Goal: Information Seeking & Learning: Learn about a topic

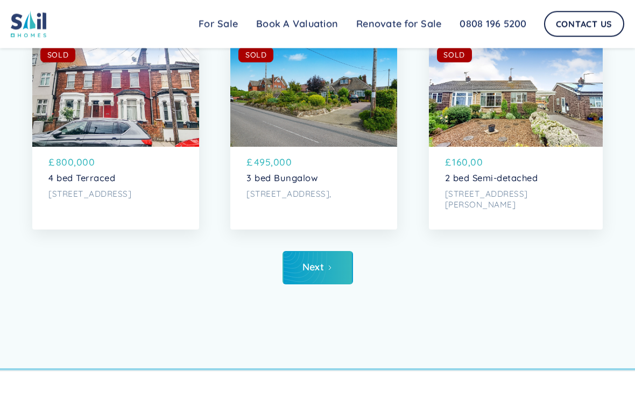
scroll to position [3874, 0]
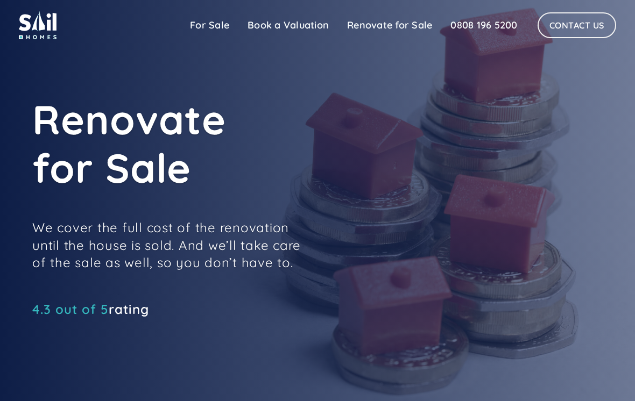
click at [210, 23] on link "For Sale" at bounding box center [210, 26] width 58 height 22
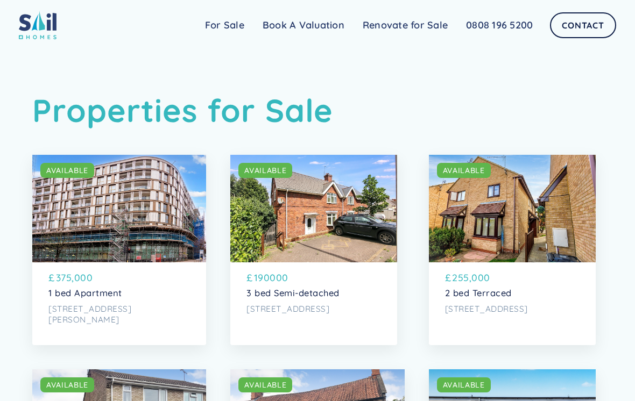
click at [585, 24] on link "Contact" at bounding box center [583, 25] width 66 height 26
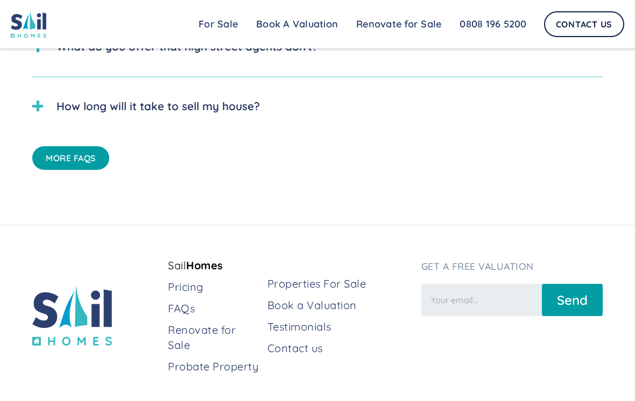
scroll to position [2576, 0]
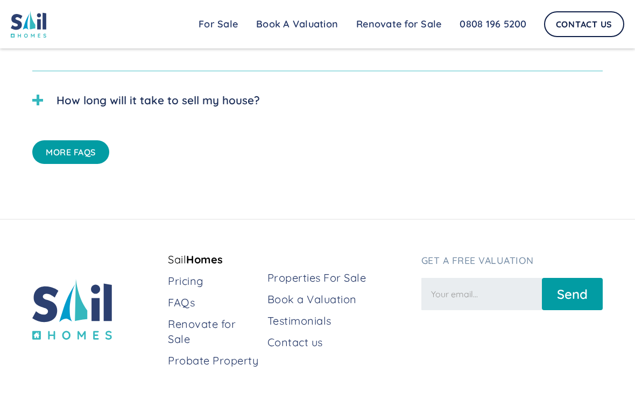
click at [339, 271] on link "Properties For Sale" at bounding box center [339, 278] width 145 height 15
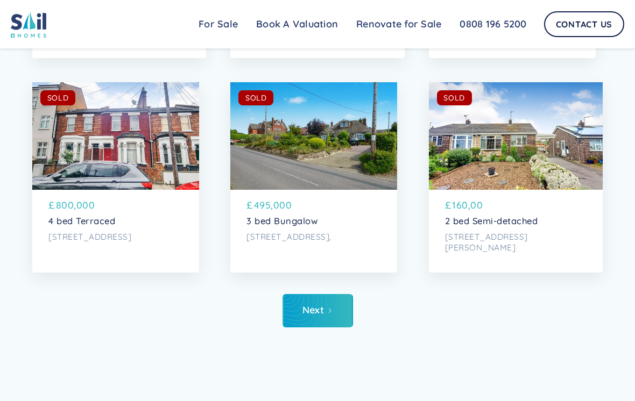
scroll to position [4001, 0]
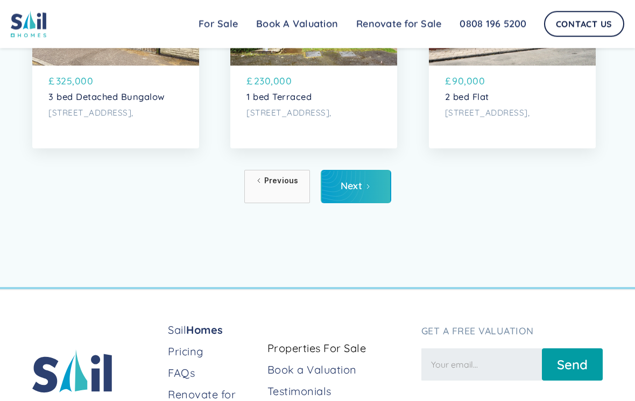
scroll to position [4122, 0]
click at [360, 182] on div "Next" at bounding box center [351, 186] width 22 height 11
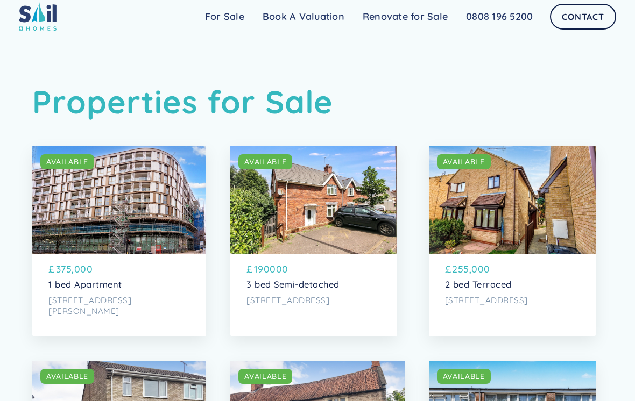
scroll to position [0, 0]
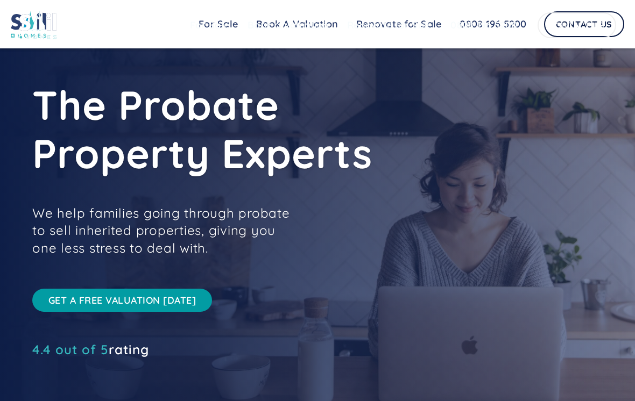
scroll to position [2592, 0]
